Goal: Information Seeking & Learning: Learn about a topic

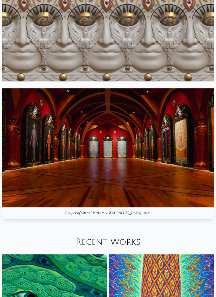
scroll to position [439, 0]
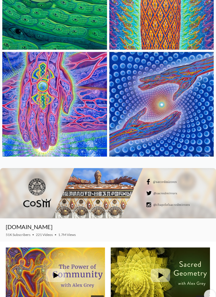
click at [10, 152] on img at bounding box center [54, 104] width 105 height 105
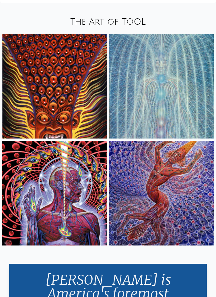
scroll to position [1114, 0]
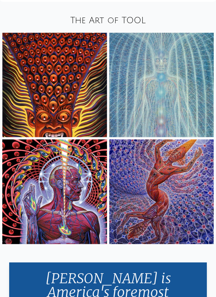
click at [134, 235] on img at bounding box center [161, 191] width 105 height 105
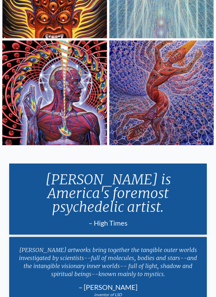
scroll to position [1213, 0]
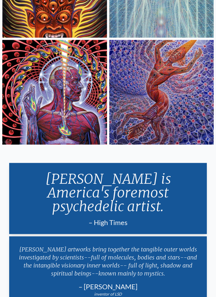
click at [21, 128] on img at bounding box center [54, 92] width 105 height 105
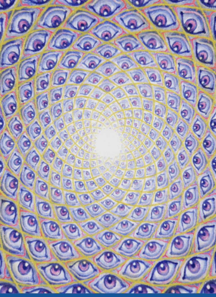
scroll to position [0, 0]
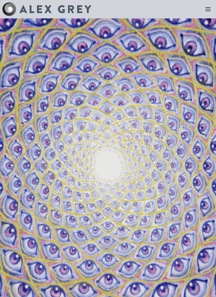
click at [211, 11] on icon at bounding box center [208, 9] width 7 height 7
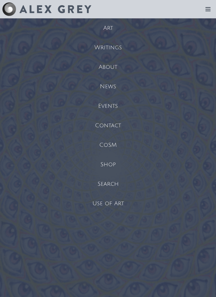
click at [116, 28] on div "Art" at bounding box center [108, 28] width 216 height 20
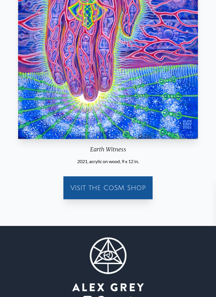
scroll to position [140, 0]
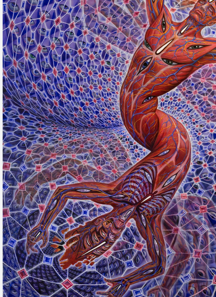
scroll to position [69, 0]
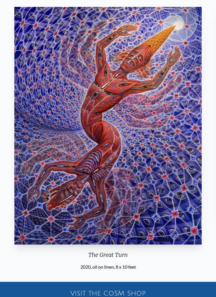
scroll to position [32, 0]
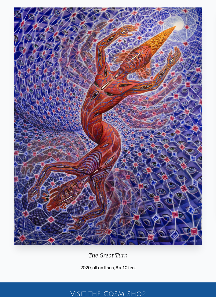
scroll to position [69, 0]
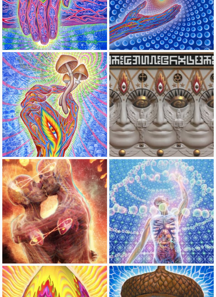
scroll to position [224, 0]
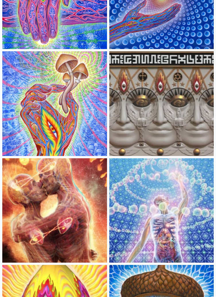
click at [18, 131] on img at bounding box center [54, 103] width 105 height 105
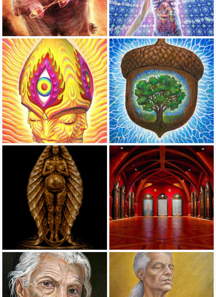
scroll to position [451, 0]
click at [30, 128] on img at bounding box center [54, 90] width 105 height 105
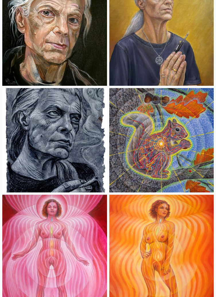
scroll to position [727, 0]
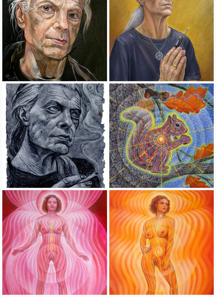
click at [136, 161] on img at bounding box center [161, 136] width 105 height 105
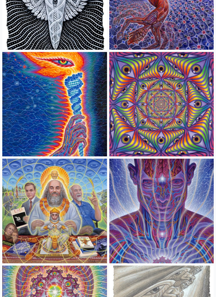
scroll to position [1403, 0]
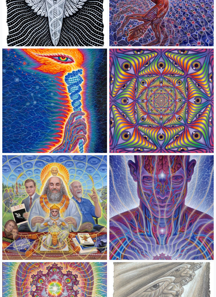
click at [15, 237] on img at bounding box center [54, 207] width 105 height 105
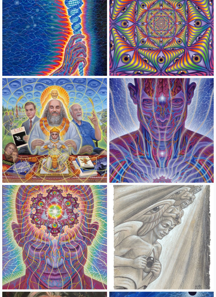
scroll to position [1480, 0]
click at [170, 110] on img at bounding box center [161, 130] width 105 height 105
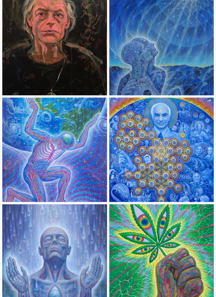
scroll to position [1783, 0]
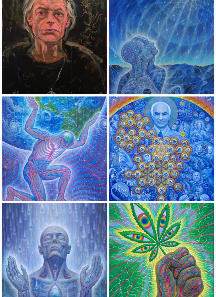
click at [160, 126] on img at bounding box center [161, 148] width 105 height 105
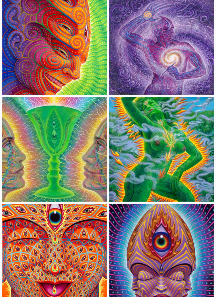
scroll to position [2530, 0]
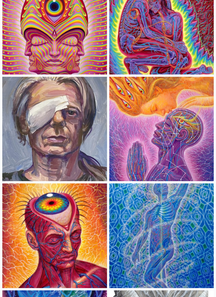
click at [178, 100] on img at bounding box center [161, 129] width 105 height 105
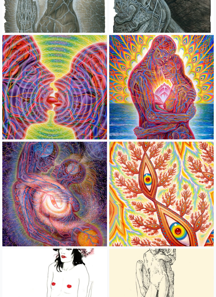
scroll to position [4414, 0]
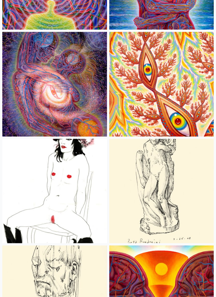
click at [142, 71] on img at bounding box center [161, 84] width 105 height 105
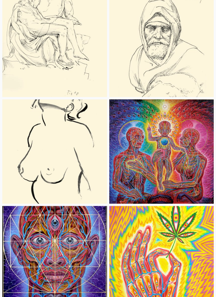
scroll to position [5629, 0]
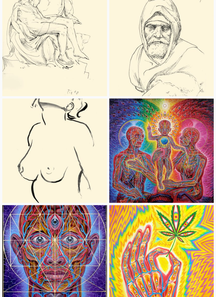
click at [145, 109] on img at bounding box center [161, 151] width 105 height 105
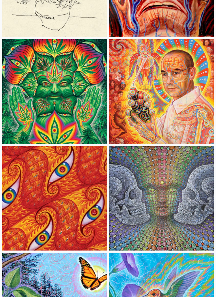
scroll to position [6438, 0]
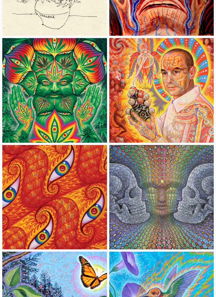
click at [141, 66] on img at bounding box center [161, 90] width 105 height 105
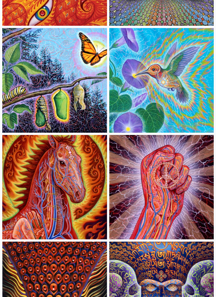
scroll to position [6662, 0]
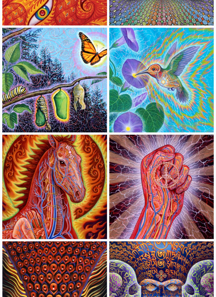
click at [16, 198] on img at bounding box center [54, 187] width 105 height 105
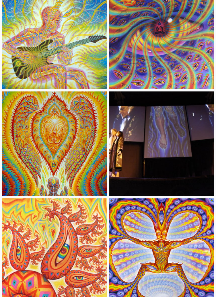
click at [57, 116] on img at bounding box center [54, 144] width 105 height 105
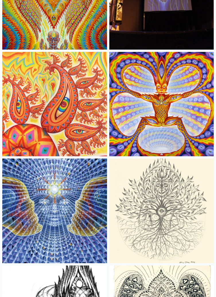
scroll to position [7388, 0]
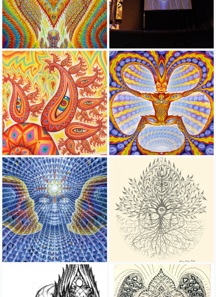
click at [40, 96] on img at bounding box center [54, 103] width 105 height 105
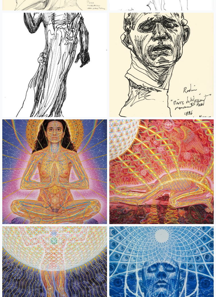
scroll to position [12348, 0]
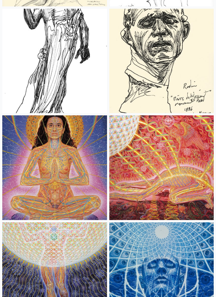
click at [201, 180] on img at bounding box center [161, 167] width 105 height 105
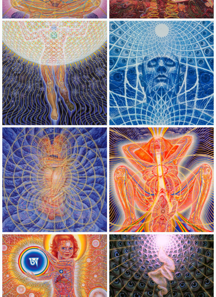
scroll to position [12550, 0]
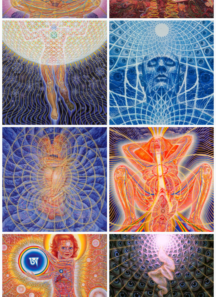
click at [28, 44] on img at bounding box center [54, 72] width 105 height 105
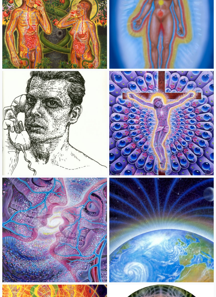
scroll to position [13355, 0]
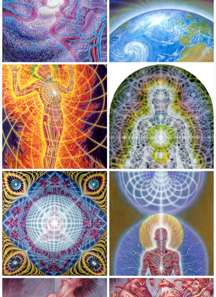
click at [34, 87] on img at bounding box center [54, 117] width 105 height 105
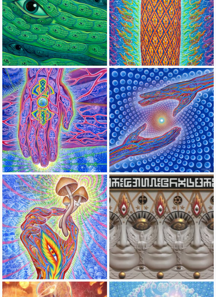
scroll to position [0, 0]
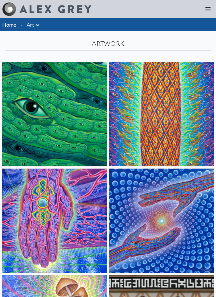
click at [123, 97] on img at bounding box center [161, 114] width 105 height 105
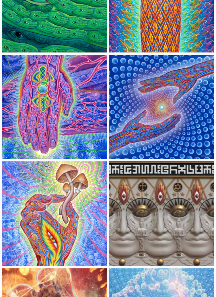
scroll to position [115, 0]
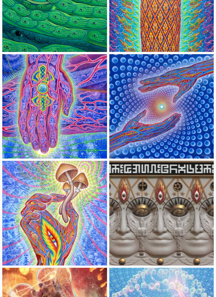
click at [197, 224] on img at bounding box center [161, 213] width 105 height 105
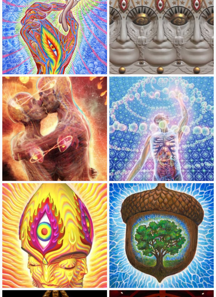
scroll to position [306, 0]
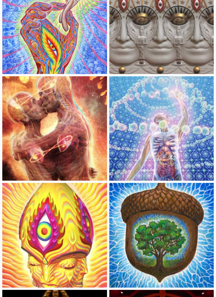
click at [47, 27] on img at bounding box center [54, 21] width 105 height 105
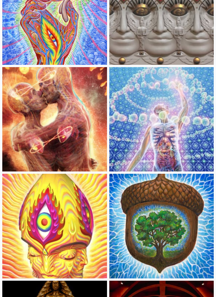
scroll to position [323, 0]
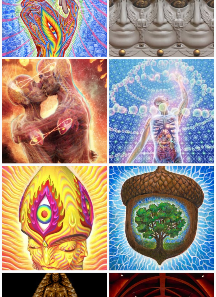
click at [42, 80] on img at bounding box center [54, 111] width 105 height 105
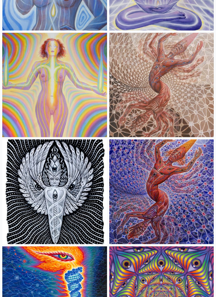
click at [200, 211] on img at bounding box center [161, 191] width 105 height 105
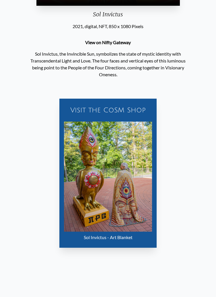
scroll to position [214, 0]
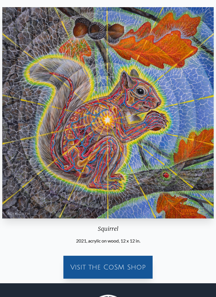
scroll to position [32, 0]
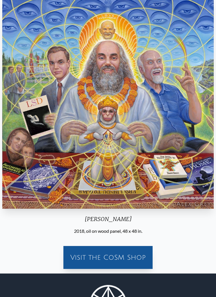
scroll to position [65, 0]
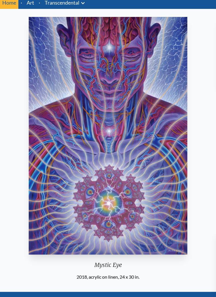
scroll to position [22, 0]
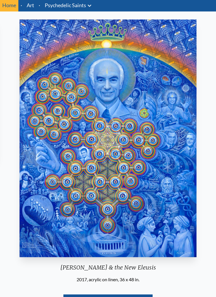
scroll to position [11, 0]
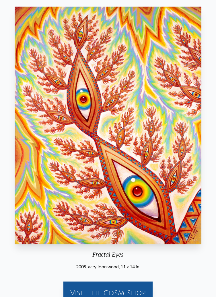
scroll to position [34, 0]
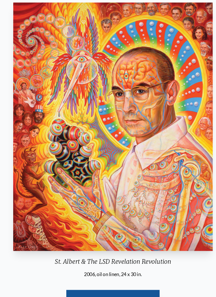
scroll to position [31, 0]
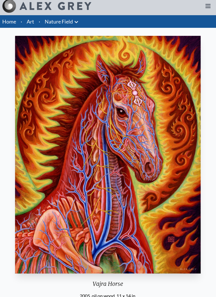
scroll to position [2, 0]
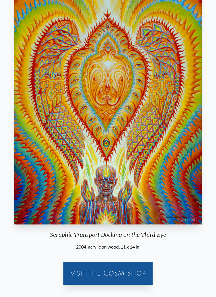
scroll to position [53, 0]
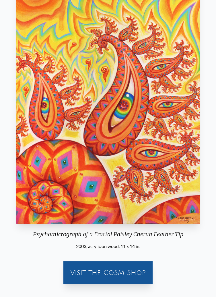
scroll to position [53, 0]
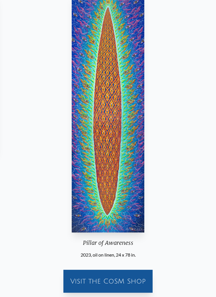
scroll to position [42, 0]
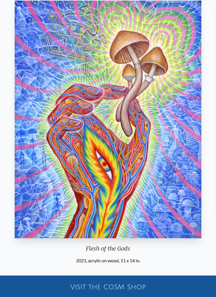
scroll to position [39, 0]
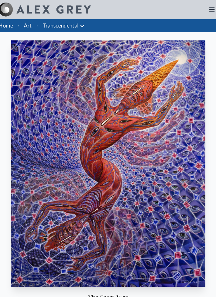
click at [28, 26] on link "Art" at bounding box center [30, 25] width 7 height 8
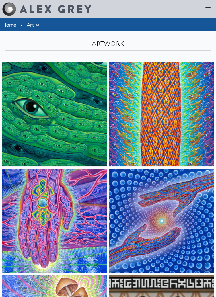
click at [41, 25] on icon at bounding box center [37, 25] width 7 height 7
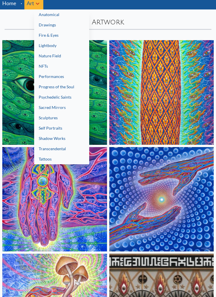
scroll to position [28, 0]
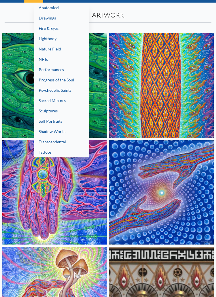
click at [46, 90] on link "Psychedelic Saints" at bounding box center [61, 90] width 55 height 10
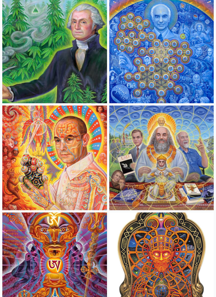
scroll to position [385, 0]
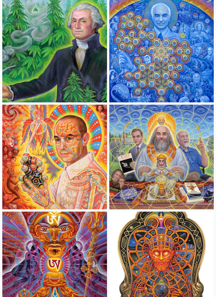
click at [43, 58] on img at bounding box center [54, 50] width 105 height 105
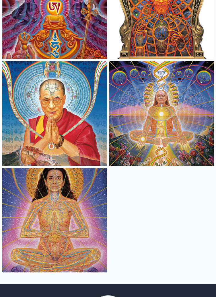
scroll to position [643, 0]
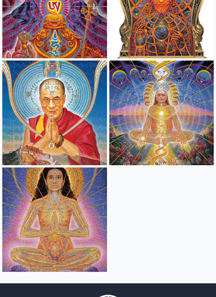
click at [33, 75] on img at bounding box center [54, 113] width 105 height 105
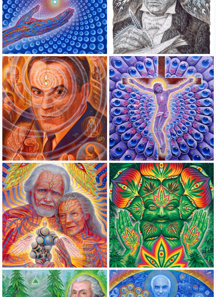
scroll to position [0, 0]
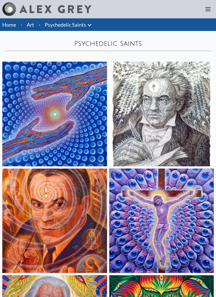
click at [91, 24] on icon at bounding box center [89, 25] width 3 height 2
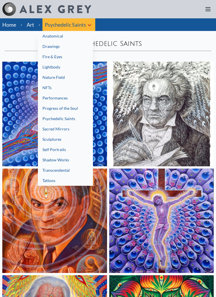
click at [71, 162] on link "Shadow Works" at bounding box center [65, 160] width 55 height 10
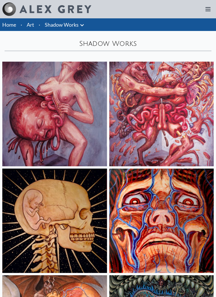
click at [84, 24] on icon at bounding box center [82, 25] width 7 height 7
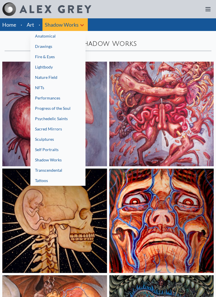
click at [44, 109] on link "Progress of the Soul" at bounding box center [57, 108] width 55 height 10
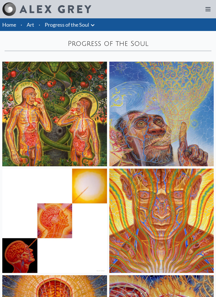
click at [92, 28] on icon at bounding box center [92, 25] width 7 height 7
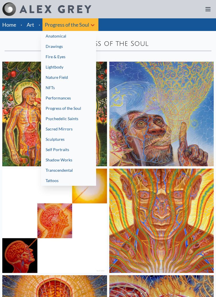
click at [65, 172] on link "Transcendental" at bounding box center [68, 170] width 55 height 10
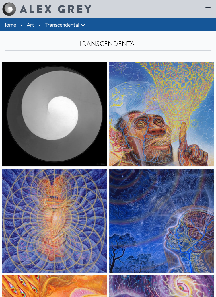
click at [85, 28] on icon at bounding box center [82, 25] width 7 height 7
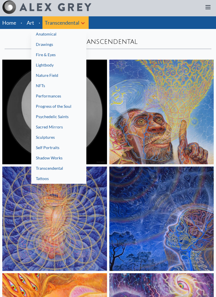
scroll to position [3, 0]
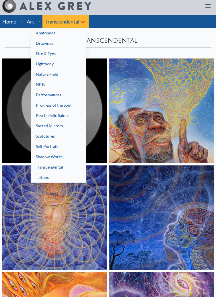
click at [37, 32] on link "Anatomical" at bounding box center [58, 33] width 55 height 10
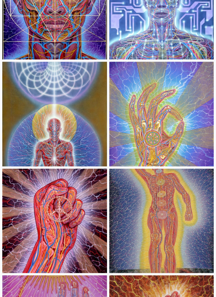
scroll to position [1495, 0]
